Goal: Find specific page/section: Find specific page/section

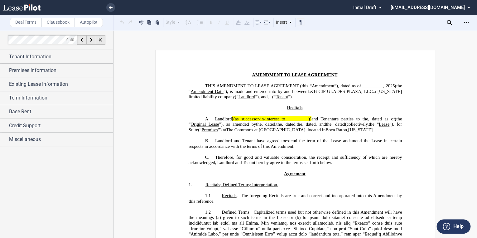
scroll to position [1023, 0]
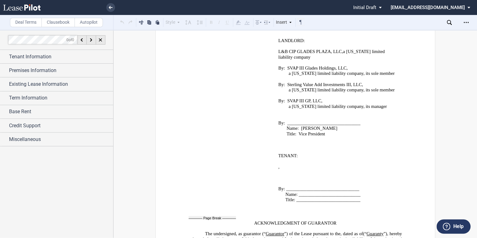
click at [25, 8] on use at bounding box center [21, 7] width 37 height 6
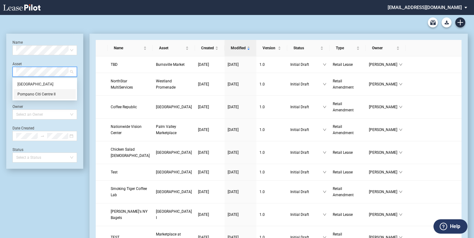
click at [35, 93] on div "Pompano Citi Centre II" at bounding box center [44, 94] width 55 height 6
click at [40, 82] on div "[GEOGRAPHIC_DATA]" at bounding box center [44, 84] width 55 height 6
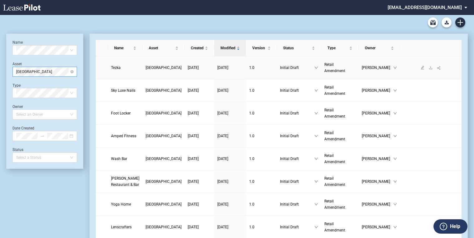
click at [150, 66] on span "[GEOGRAPHIC_DATA]" at bounding box center [164, 68] width 36 height 4
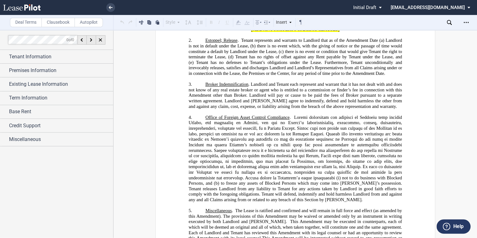
scroll to position [349, 0]
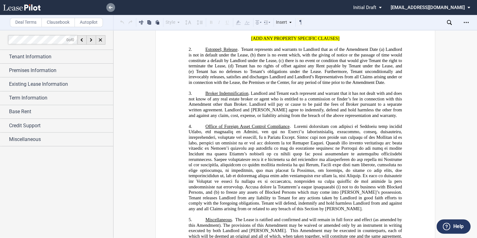
click at [109, 6] on icon at bounding box center [111, 7] width 4 height 3
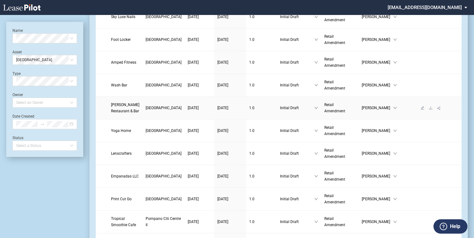
scroll to position [75, 0]
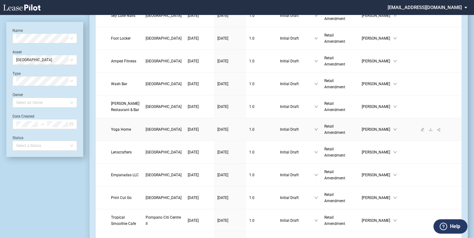
click at [150, 127] on span "[GEOGRAPHIC_DATA]" at bounding box center [164, 129] width 36 height 4
